Goal: Browse casually

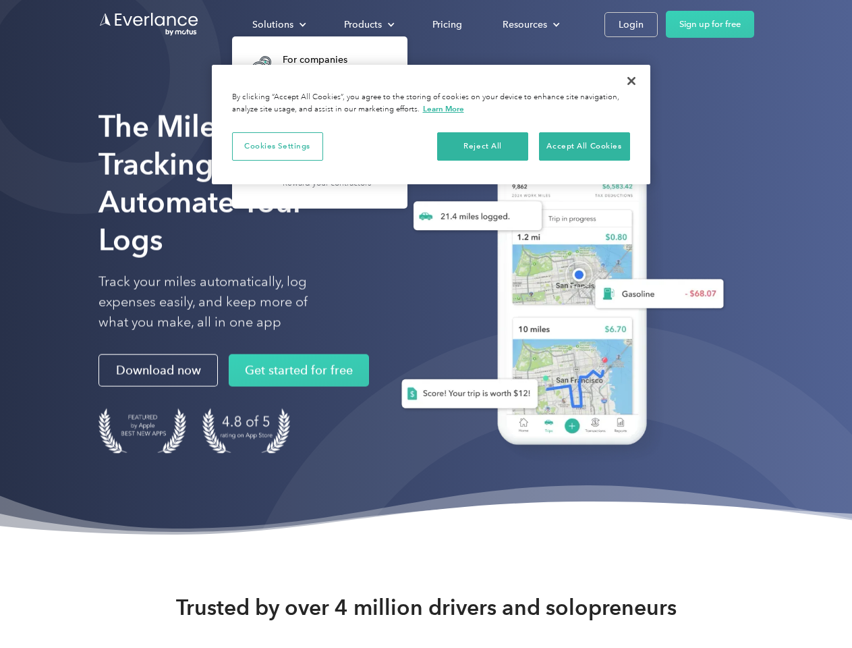
click at [279, 24] on div "Solutions" at bounding box center [272, 24] width 41 height 17
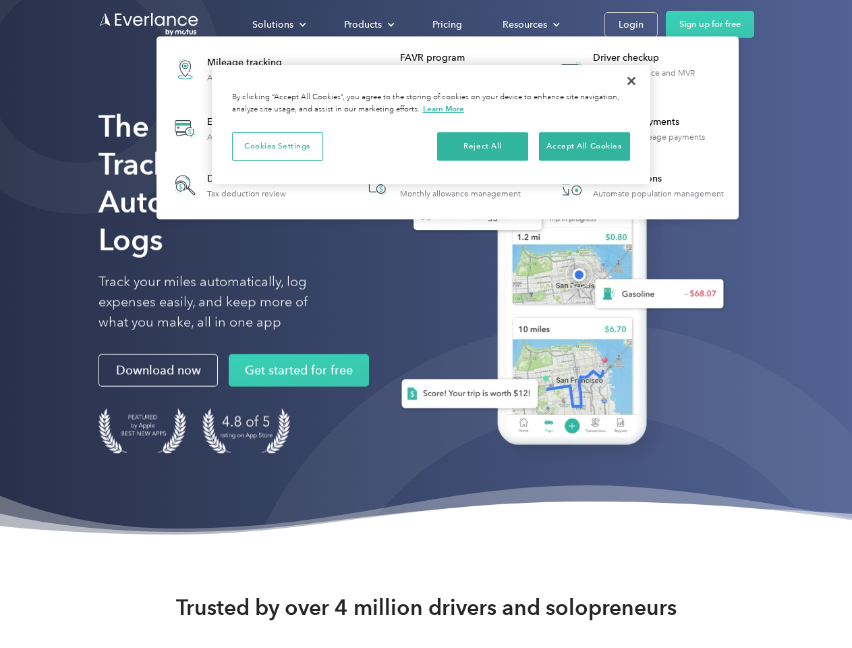
click at [368, 24] on div "Products" at bounding box center [363, 24] width 38 height 17
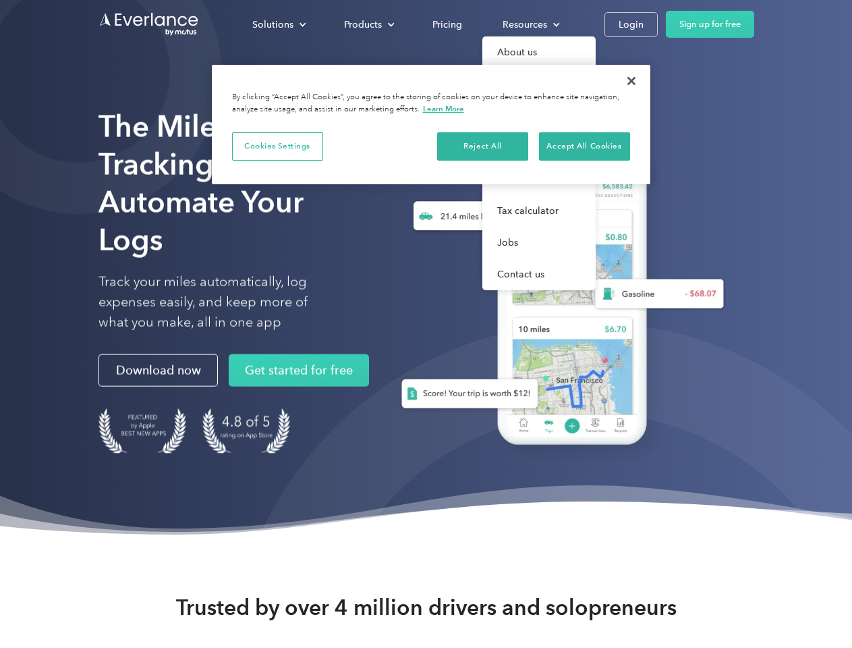
click at [530, 24] on div "Resources" at bounding box center [525, 24] width 45 height 17
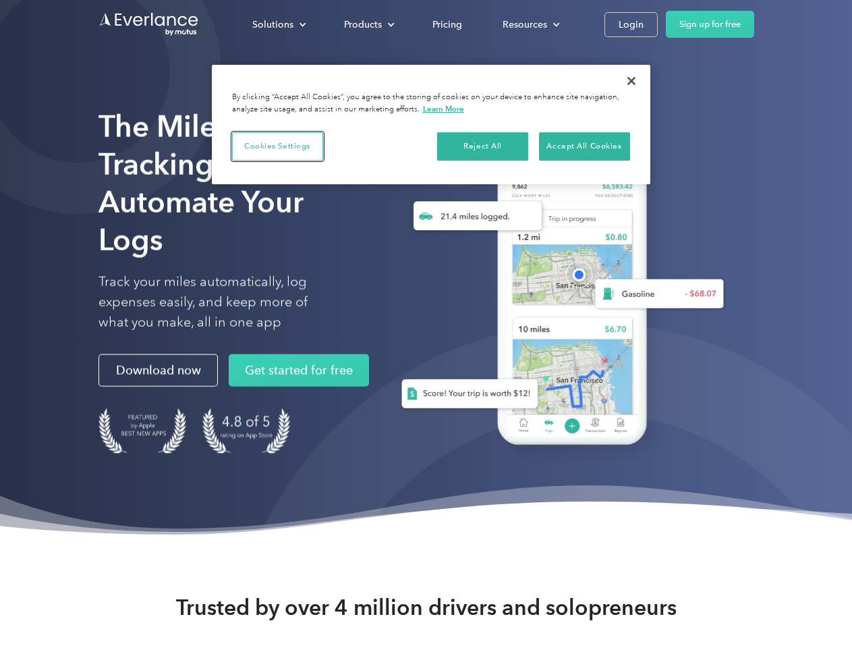
click at [277, 146] on button "Cookies Settings" at bounding box center [277, 146] width 91 height 28
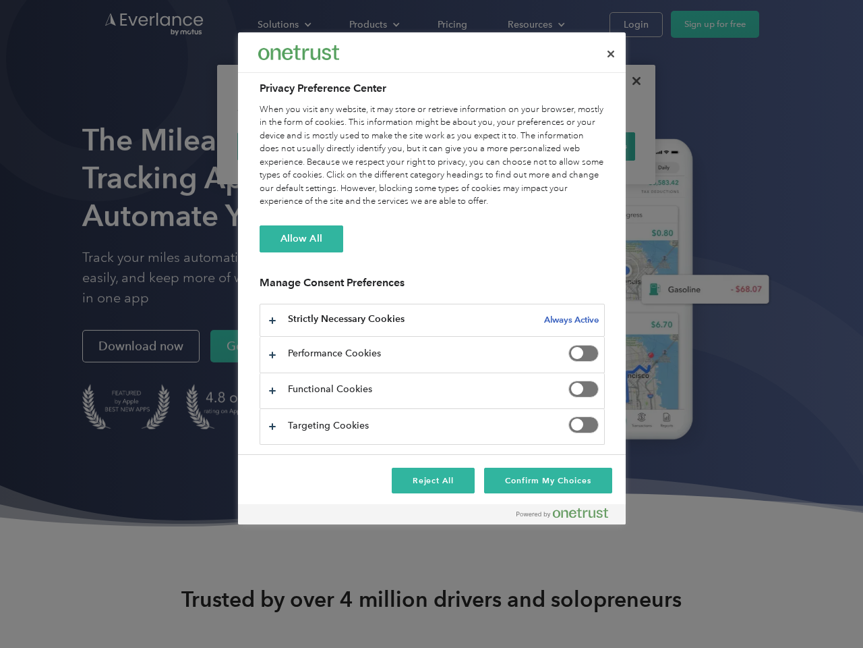
click at [483, 146] on div "When you visit any website, it may store or retrieve information on your browse…" at bounding box center [432, 155] width 345 height 105
click at [584, 146] on div "When you visit any website, it may store or retrieve information on your browse…" at bounding box center [432, 155] width 345 height 105
click at [631, 81] on div at bounding box center [431, 324] width 863 height 648
